Goal: Information Seeking & Learning: Understand process/instructions

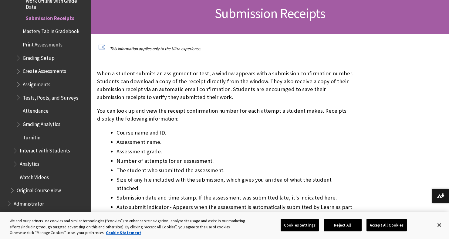
scroll to position [182, 0]
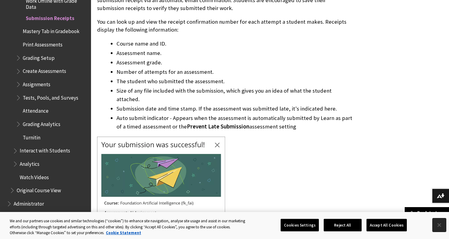
click at [444, 229] on button "Close" at bounding box center [438, 224] width 13 height 13
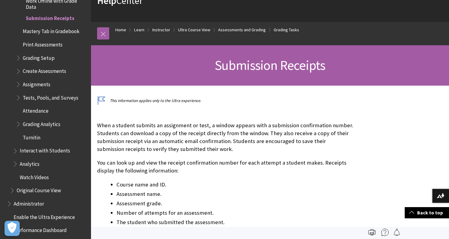
scroll to position [0, 0]
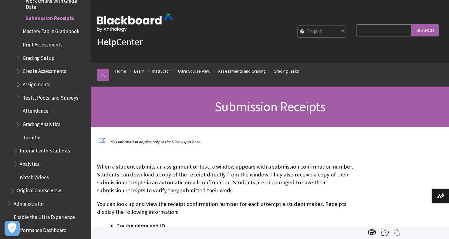
click at [31, 41] on span "Print Assessments" at bounding box center [43, 43] width 40 height 8
click at [29, 14] on span "Submission Receipts" at bounding box center [49, 17] width 46 height 8
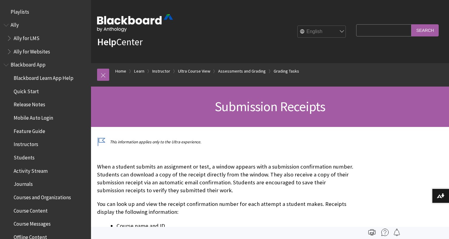
scroll to position [1130, 0]
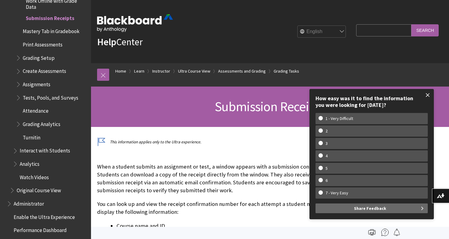
click at [428, 94] on span at bounding box center [427, 95] width 13 height 13
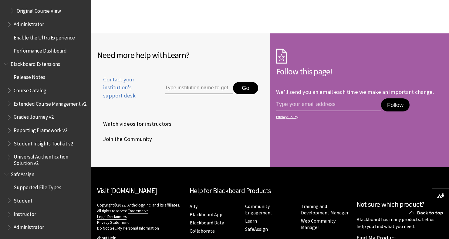
scroll to position [646, 0]
